Goal: Information Seeking & Learning: Check status

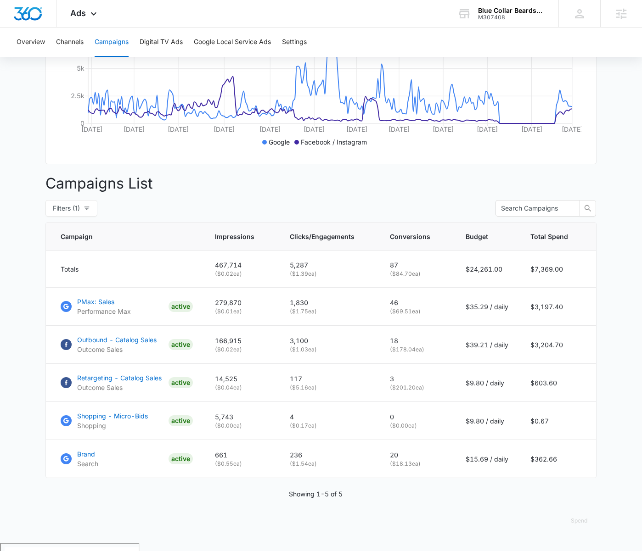
click at [362, 206] on div "Campaigns Filters [DATE] [DATE] Overall Results Impressions 0.7m 74.56% 400.8k …" at bounding box center [320, 201] width 551 height 683
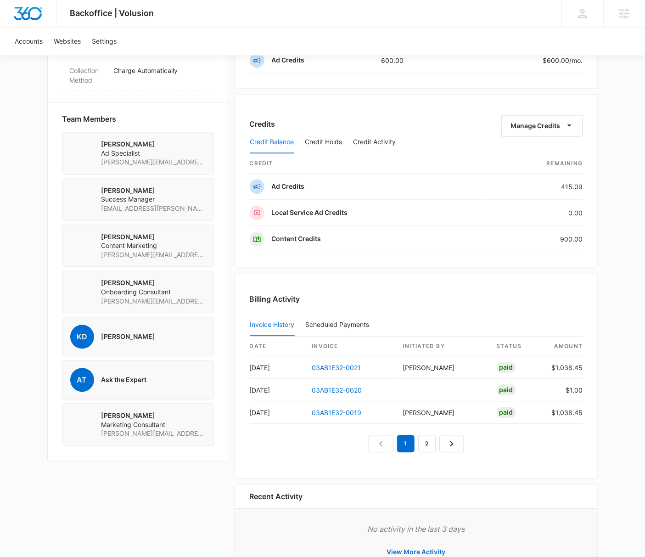
scroll to position [650, 0]
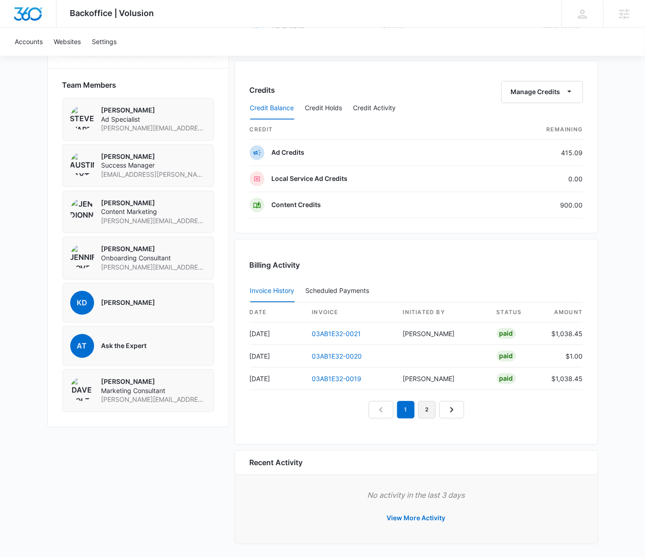
click at [435, 407] on link "2" at bounding box center [426, 409] width 17 height 17
click at [439, 409] on link "3" at bounding box center [437, 409] width 17 height 17
click at [448, 407] on link "4" at bounding box center [447, 409] width 17 height 17
click at [452, 408] on link "5" at bounding box center [458, 409] width 17 height 17
click at [463, 408] on link "6" at bounding box center [468, 409] width 17 height 17
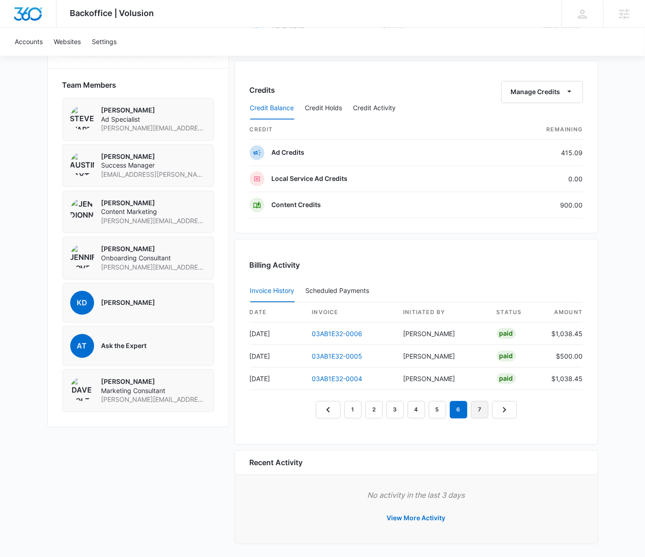
click at [474, 409] on link "7" at bounding box center [479, 409] width 17 height 17
click at [459, 410] on link "6" at bounding box center [458, 409] width 17 height 17
click at [367, 409] on link "2" at bounding box center [373, 409] width 17 height 17
click at [351, 352] on link "03AB1E32-0017" at bounding box center [336, 356] width 49 height 8
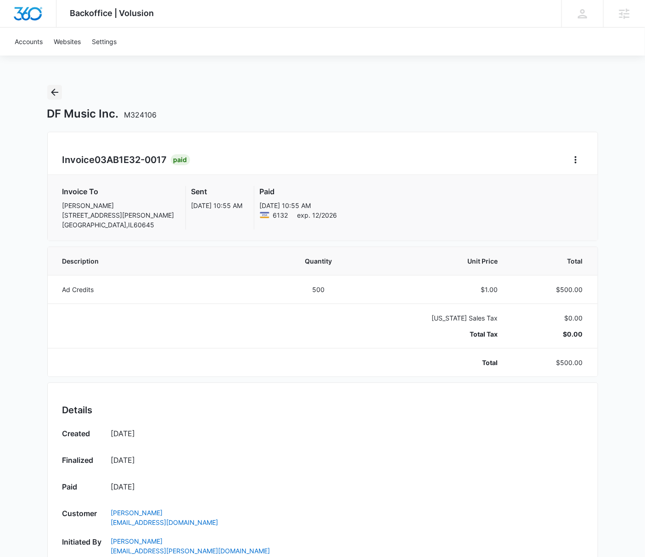
click at [52, 90] on icon "Back" at bounding box center [54, 92] width 11 height 11
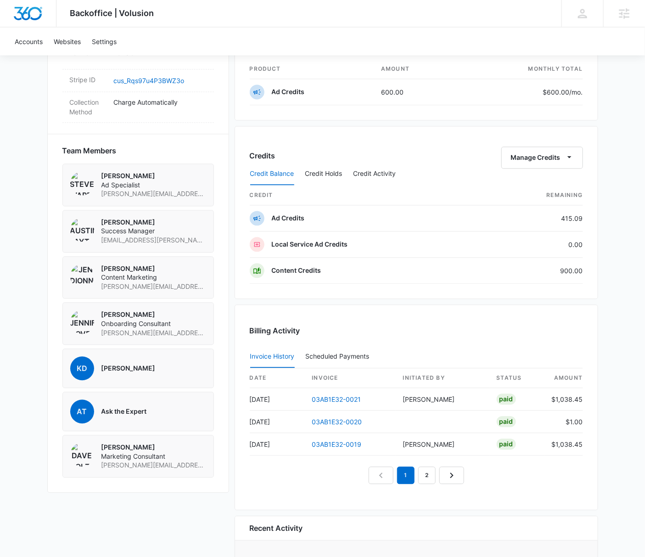
scroll to position [584, 0]
click at [427, 469] on link "2" at bounding box center [426, 474] width 17 height 17
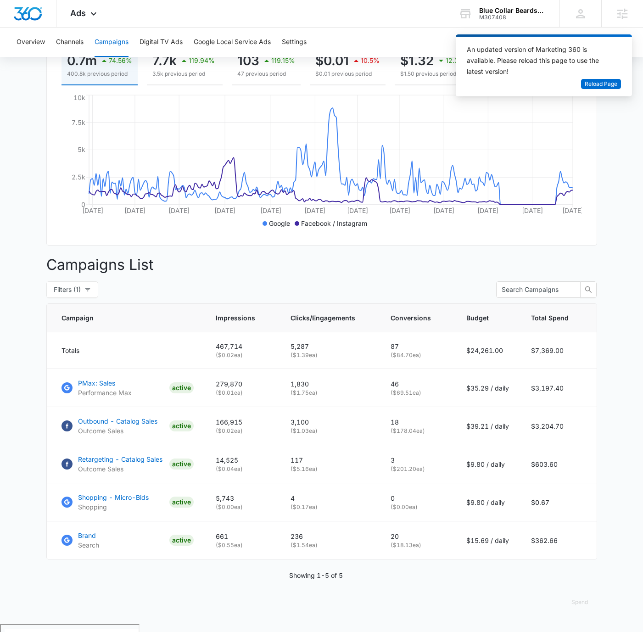
scroll to position [146, 0]
click at [630, 210] on main "Campaigns Filters [DATE] [DATE] Overall Results Impressions 0.7m 74.56% 400.8k …" at bounding box center [321, 282] width 643 height 683
click at [608, 264] on main "Campaigns Filters [DATE] [DATE] Overall Results Impressions 0.7m 74.56% 400.8k …" at bounding box center [321, 282] width 643 height 683
click at [82, 296] on button "Filters (1)" at bounding box center [72, 288] width 52 height 17
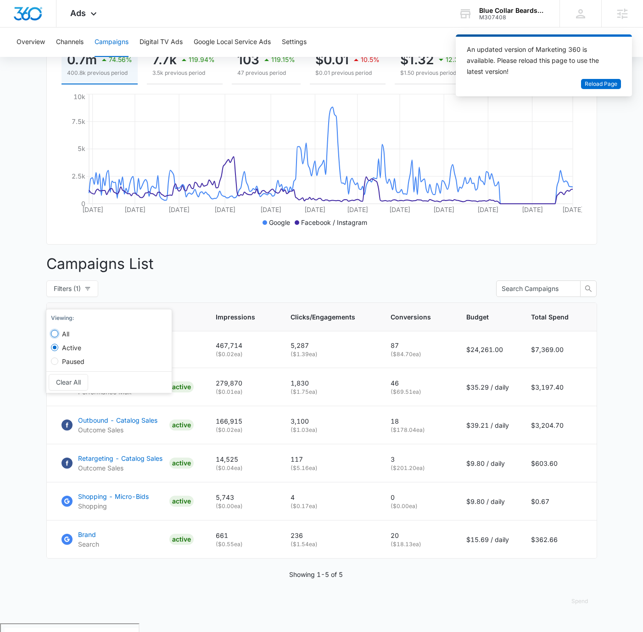
click at [57, 336] on input "All" at bounding box center [54, 333] width 7 height 7
radio input "true"
radio input "false"
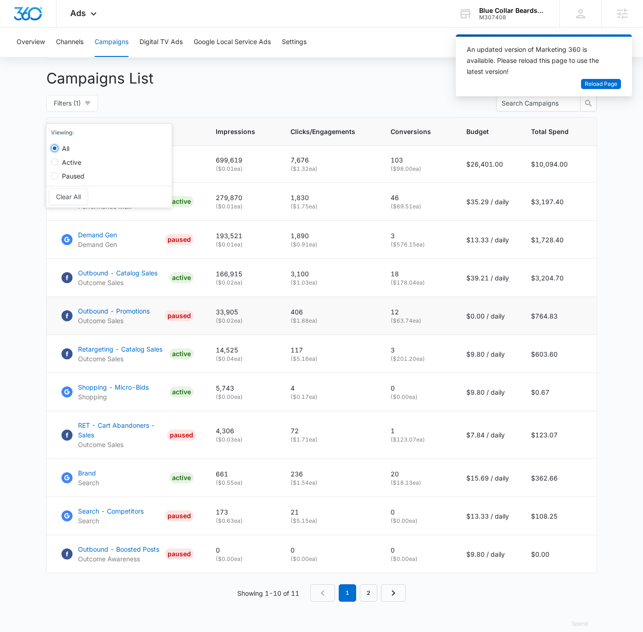
scroll to position [333, 0]
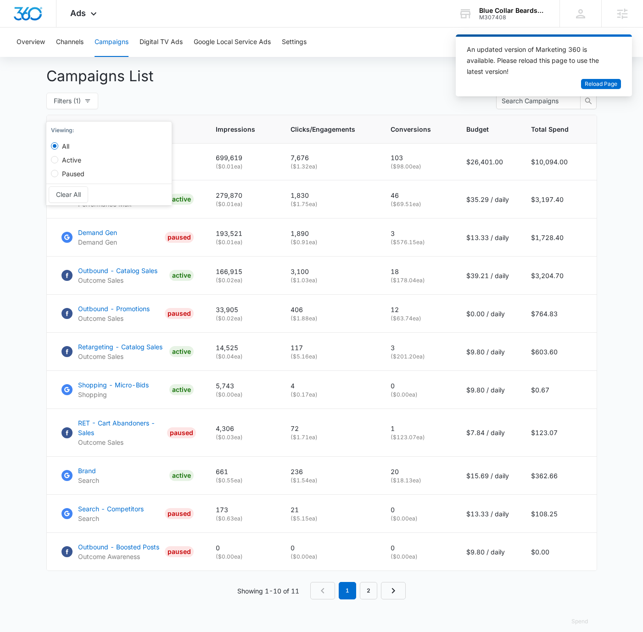
click at [272, 101] on div "Campaigns Filters 01/01/2025 10/02/2025 Overall Results Impressions 0.7m 74.56%…" at bounding box center [321, 198] width 551 height 891
click at [275, 96] on div "Campaigns Filters 01/01/2025 10/02/2025 Overall Results Impressions 0.7m 74.56%…" at bounding box center [321, 198] width 551 height 891
click at [496, 8] on div "Blue Collar Beardsmen" at bounding box center [512, 10] width 67 height 7
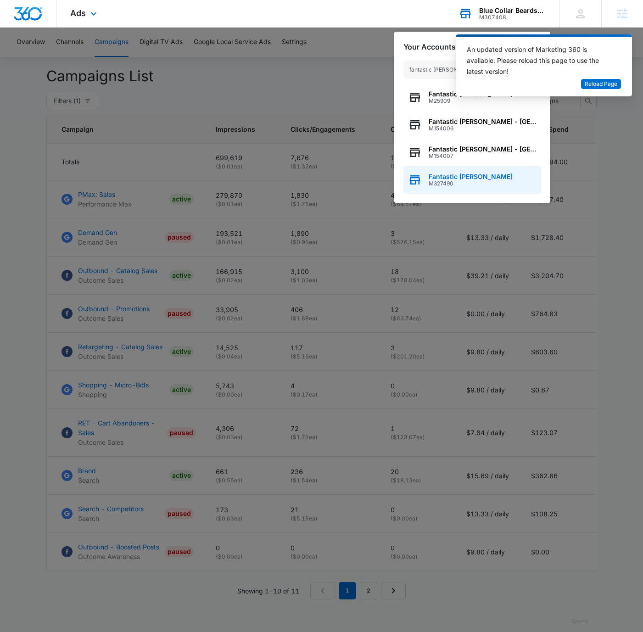
type input "fantastic sam"
click at [471, 175] on span "Fantastic [PERSON_NAME]" at bounding box center [471, 176] width 84 height 7
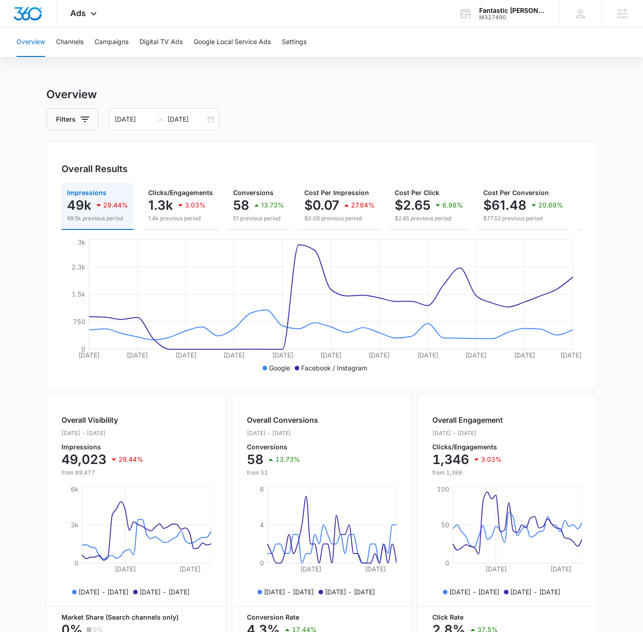
click at [379, 106] on div "Overview Filters 08/23/2025 09/22/2025 Overall Results Impressions 49k 29.44% 6…" at bounding box center [321, 415] width 551 height 659
click at [344, 75] on div "Overview Channels Campaigns Digital TV Ads Google Local Service Ads Settings Ov…" at bounding box center [321, 387] width 643 height 718
click at [207, 127] on div "08/23/2025 09/22/2025" at bounding box center [164, 119] width 110 height 22
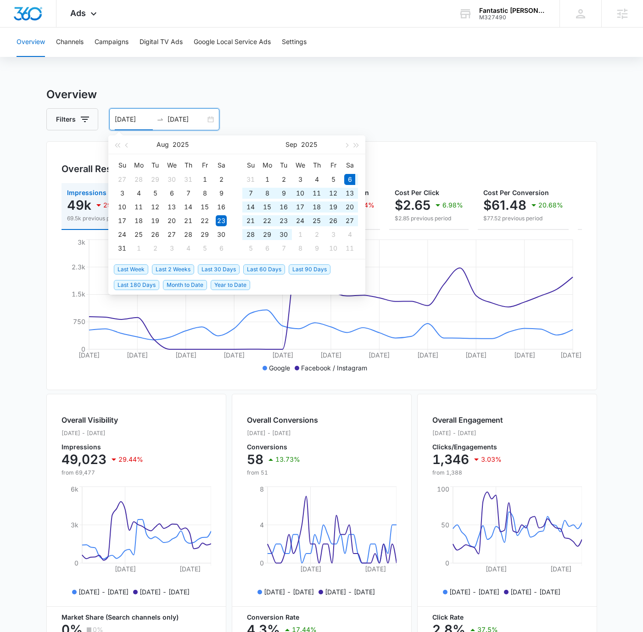
click at [211, 264] on span "Last 30 Days" at bounding box center [219, 269] width 42 height 10
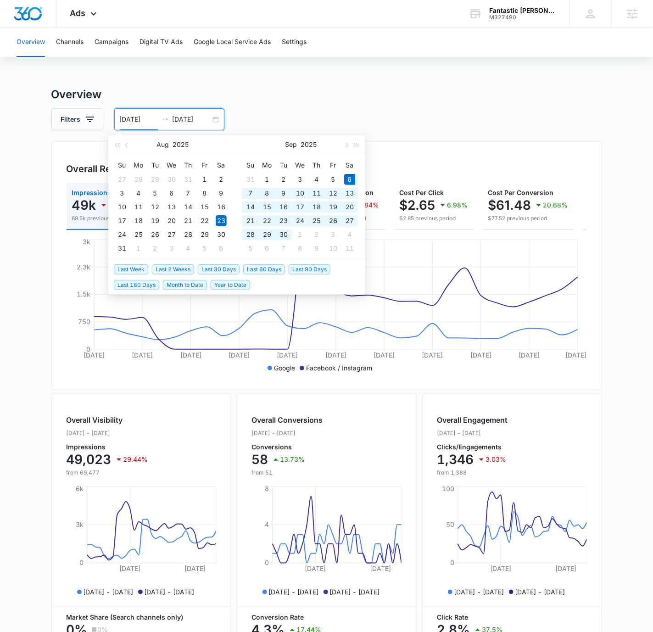
type input "09/06/2025"
type input "10/06/2025"
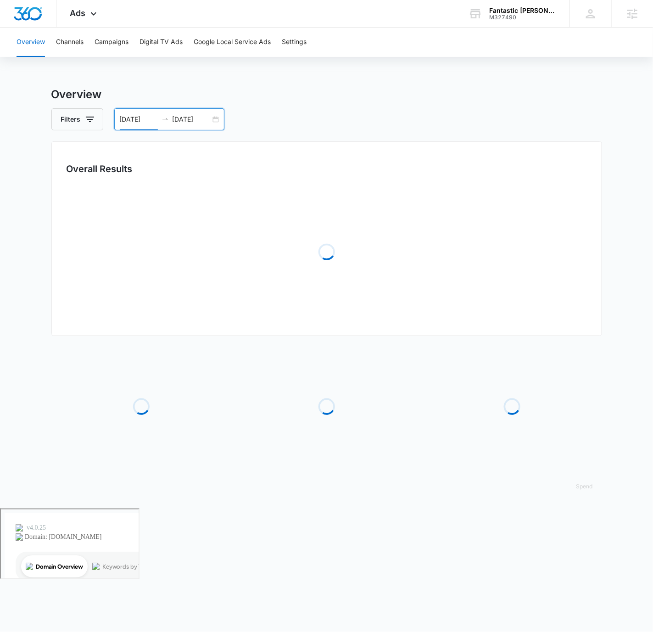
click at [387, 104] on div "Overview Filters 09/06/2025 10/06/2025 Overall Results Loading Loading Loading …" at bounding box center [326, 297] width 551 height 422
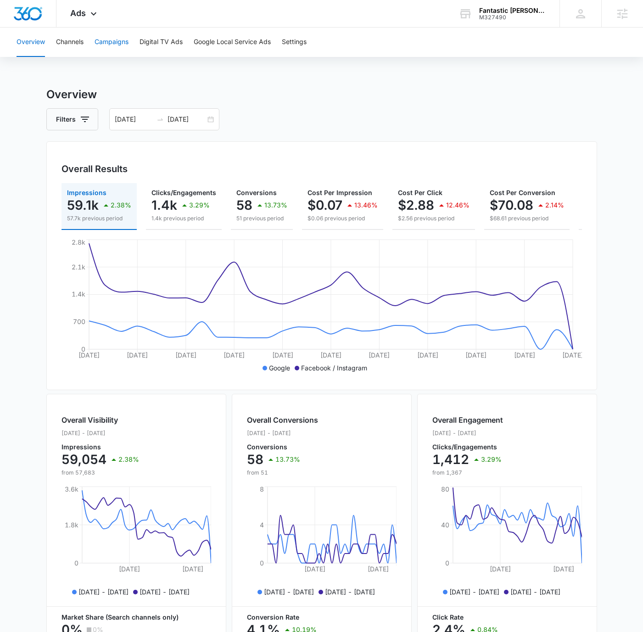
drag, startPoint x: 126, startPoint y: 53, endPoint x: 115, endPoint y: 45, distance: 13.2
click at [126, 52] on button "Campaigns" at bounding box center [112, 42] width 34 height 29
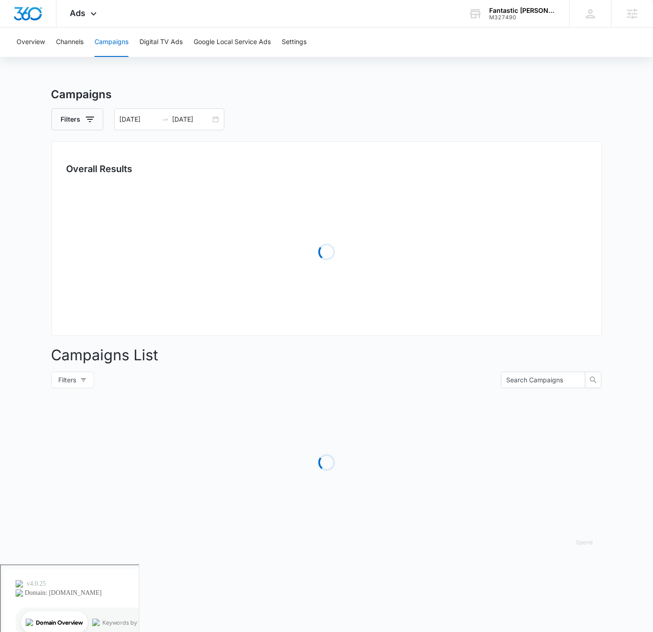
click at [113, 44] on button "Campaigns" at bounding box center [112, 42] width 34 height 29
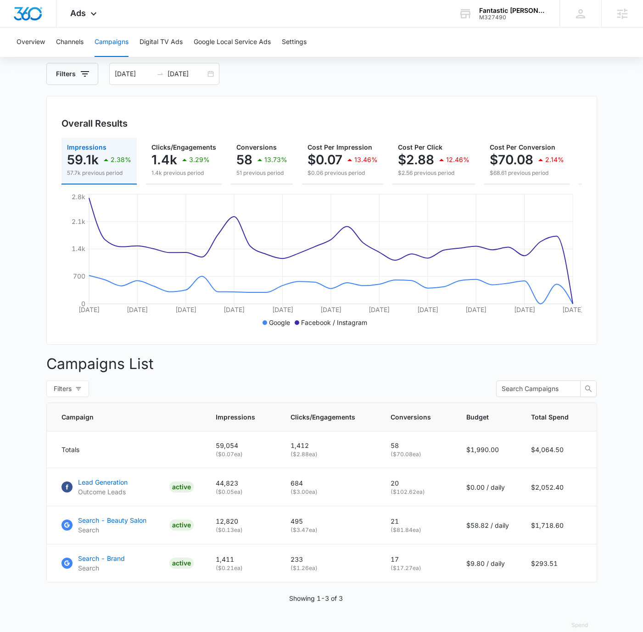
scroll to position [69, 0]
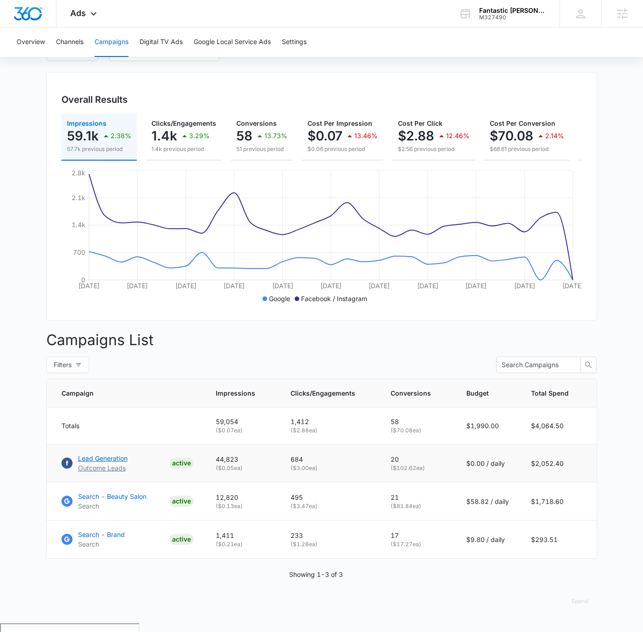
click at [109, 463] on p "Lead Generation" at bounding box center [103, 459] width 50 height 10
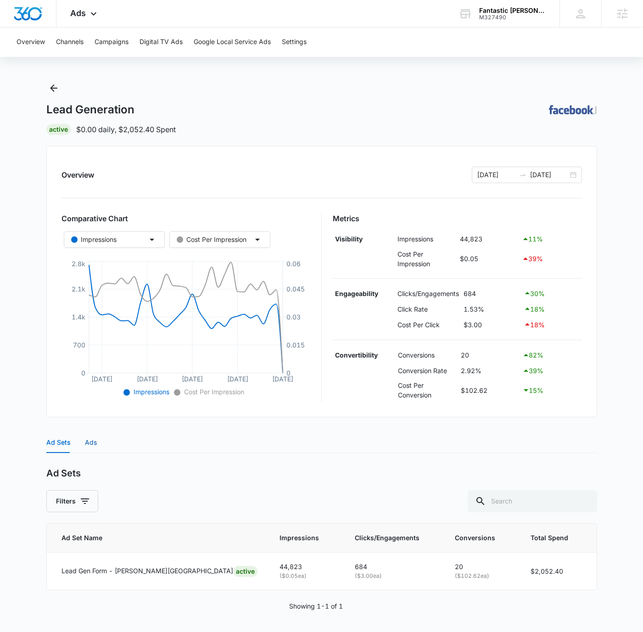
click at [95, 437] on div "Ads" at bounding box center [91, 442] width 12 height 10
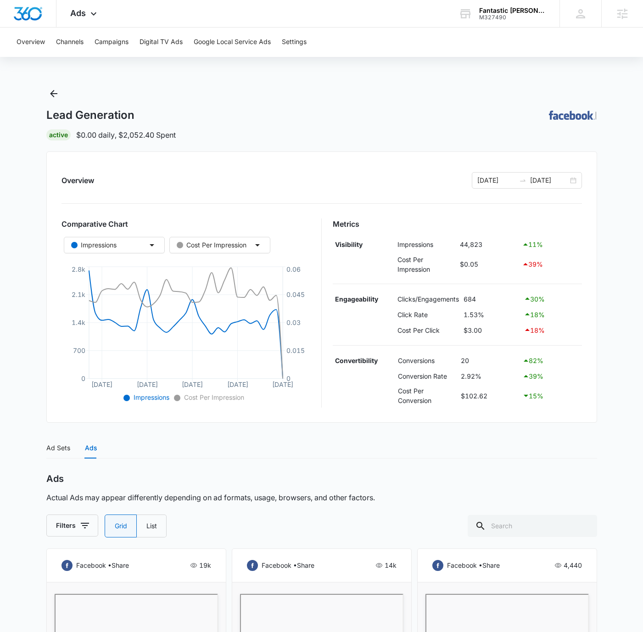
drag, startPoint x: 275, startPoint y: 76, endPoint x: 91, endPoint y: 79, distance: 183.7
click at [56, 91] on icon "Back" at bounding box center [53, 93] width 11 height 11
